Goal: Information Seeking & Learning: Learn about a topic

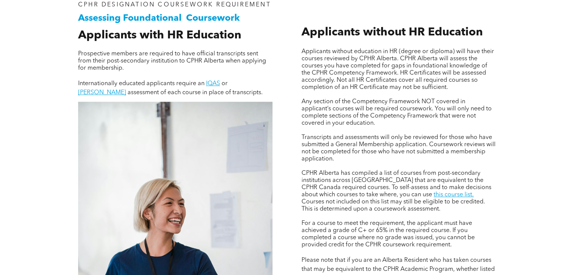
scroll to position [528, 0]
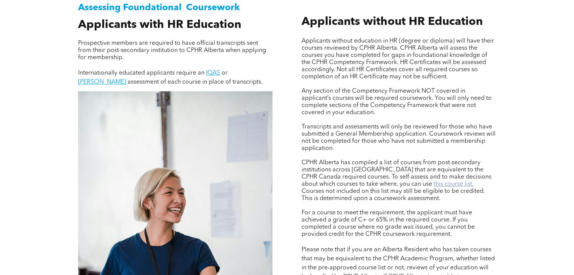
click at [434, 186] on link "this course list." at bounding box center [454, 184] width 40 height 6
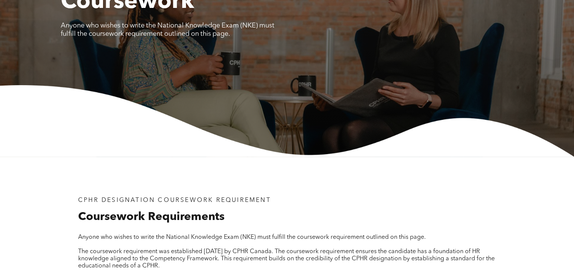
scroll to position [0, 0]
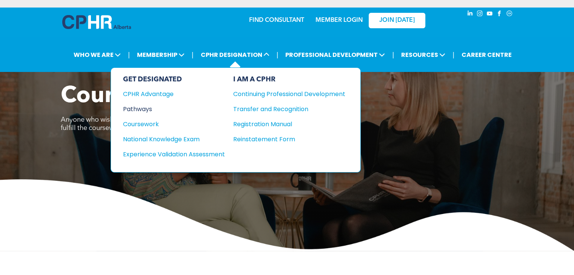
click at [140, 109] on div "Pathways" at bounding box center [169, 109] width 92 height 9
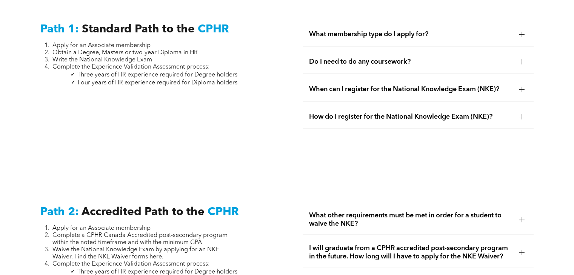
scroll to position [1056, 0]
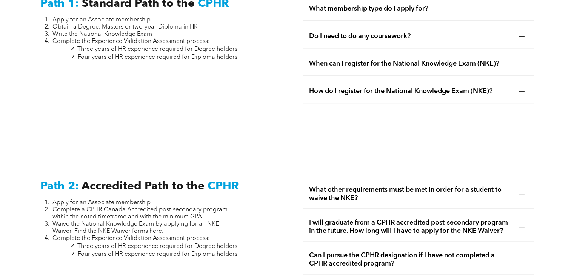
click at [520, 34] on div at bounding box center [521, 36] width 5 height 5
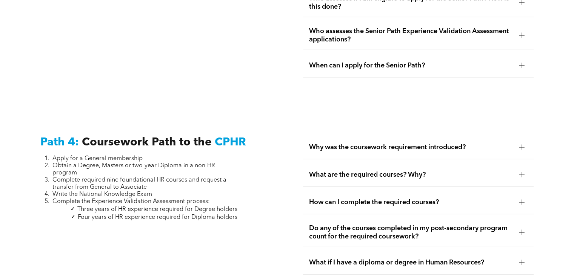
scroll to position [2226, 0]
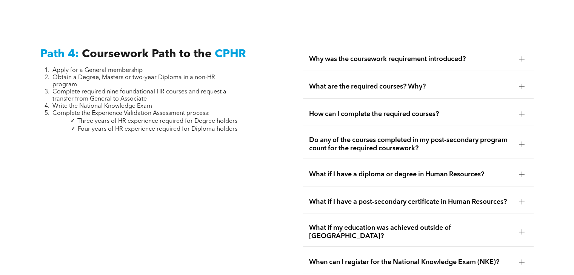
click at [511, 55] on span "Why was the coursework requirement introduced?" at bounding box center [411, 59] width 204 height 8
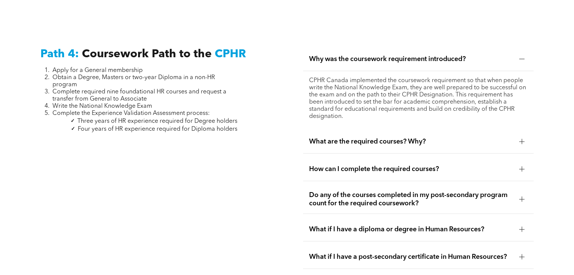
click at [504, 140] on span "What are the required courses? Why?" at bounding box center [411, 142] width 204 height 8
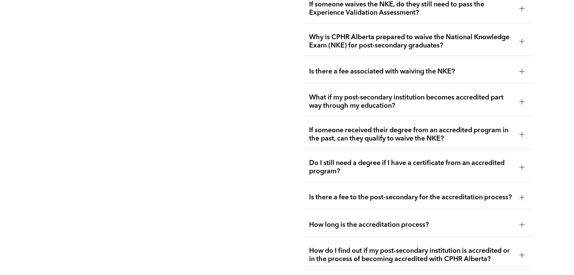
scroll to position [1472, 0]
